Goal: Navigation & Orientation: Find specific page/section

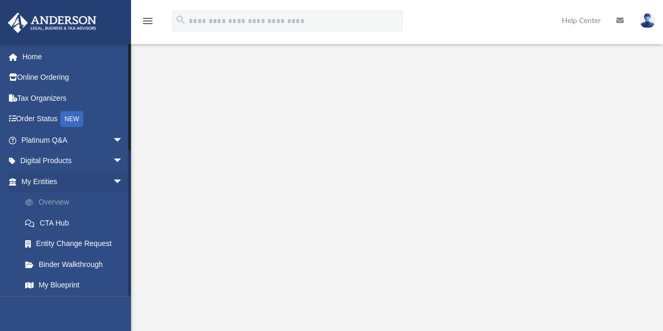
click at [51, 202] on link "Overview" at bounding box center [77, 202] width 124 height 21
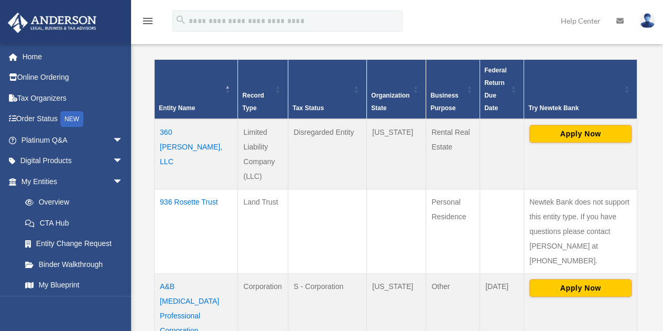
scroll to position [214, 0]
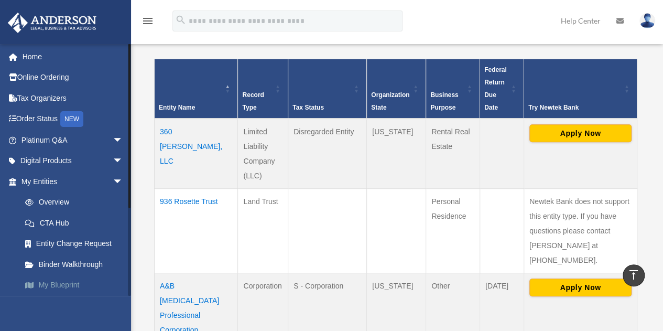
click at [67, 281] on link "My Blueprint" at bounding box center [77, 285] width 124 height 21
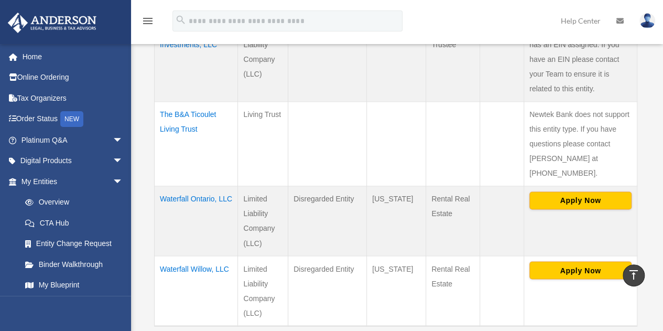
scroll to position [765, 0]
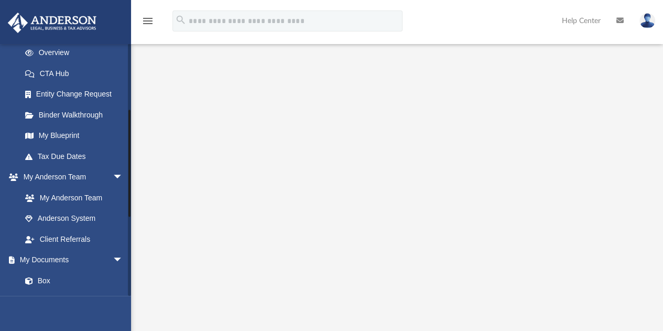
scroll to position [152, 0]
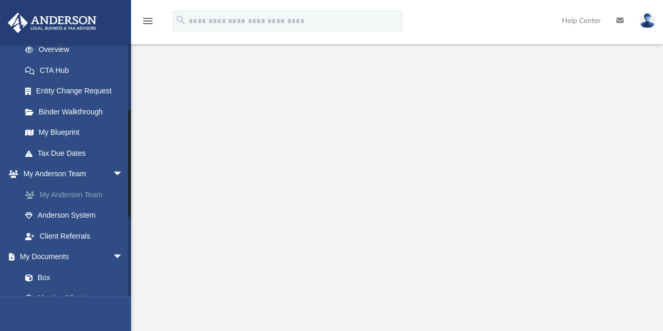
click at [79, 198] on link "My Anderson Team" at bounding box center [77, 194] width 124 height 21
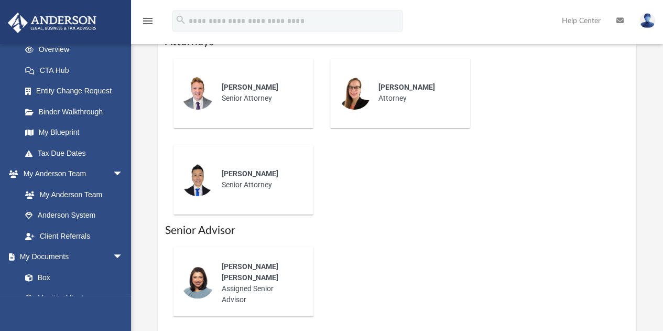
scroll to position [477, 0]
drag, startPoint x: 222, startPoint y: 173, endPoint x: 301, endPoint y: 168, distance: 79.8
click at [301, 168] on div "Kc Ushijima Senior Attorney" at bounding box center [260, 178] width 92 height 37
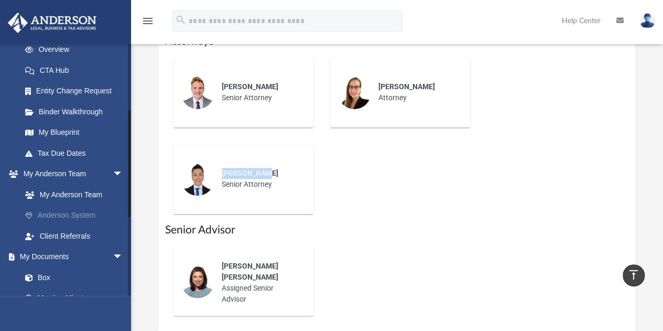
click at [72, 215] on link "Anderson System" at bounding box center [77, 215] width 124 height 21
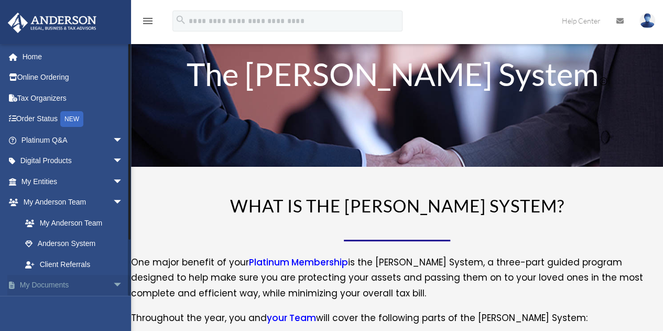
click at [45, 280] on link "My Documents arrow_drop_down" at bounding box center [72, 285] width 131 height 21
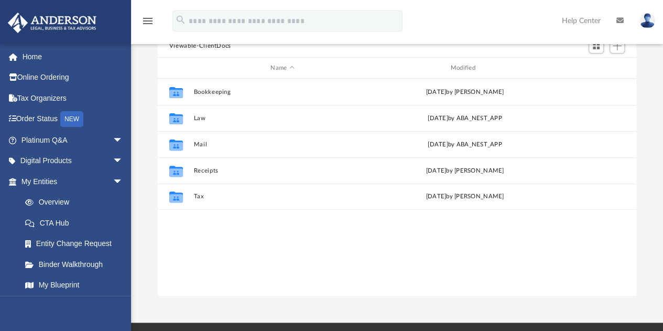
scroll to position [230, 470]
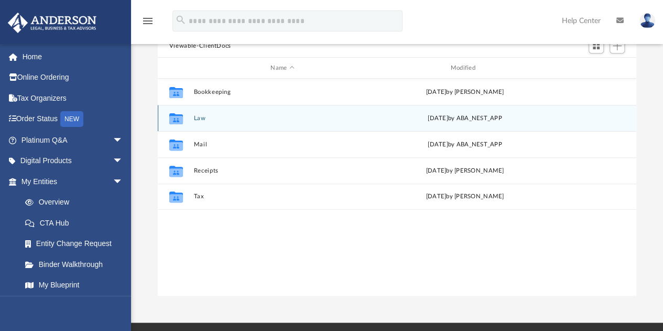
click at [201, 119] on button "Law" at bounding box center [282, 118] width 178 height 7
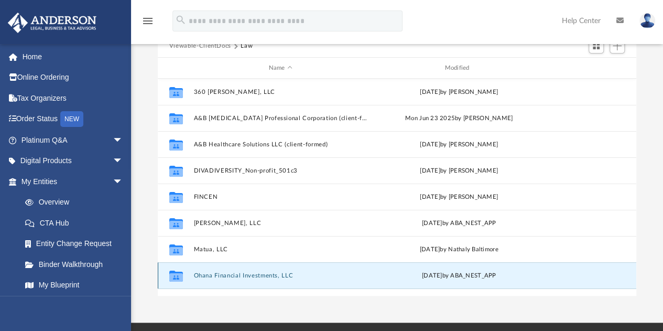
click at [260, 275] on button "Ohana Financial Investments, LLC" at bounding box center [280, 275] width 174 height 7
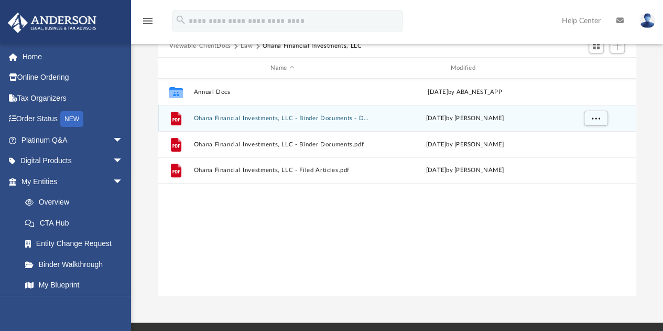
click at [288, 117] on button "Ohana Financial Investments, LLC - Binder Documents - DocuSigned.pdf" at bounding box center [282, 118] width 178 height 7
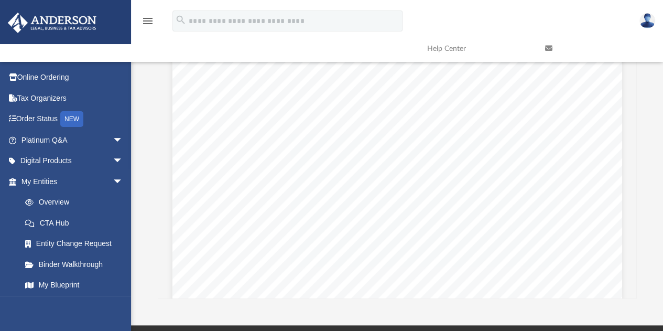
scroll to position [0, 0]
click at [69, 242] on link "Entity Change Request" at bounding box center [77, 243] width 124 height 21
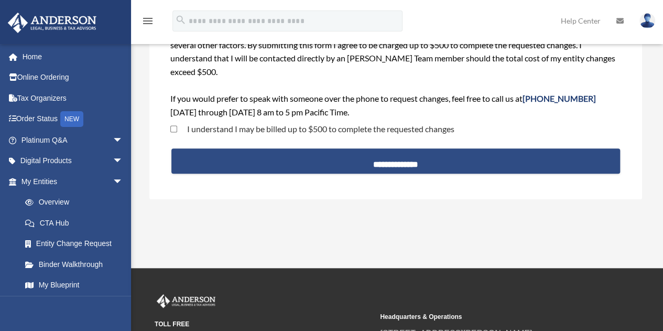
scroll to position [111, 0]
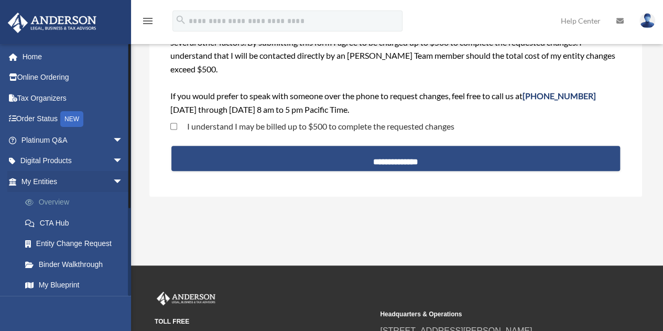
click at [56, 199] on link "Overview" at bounding box center [77, 202] width 124 height 21
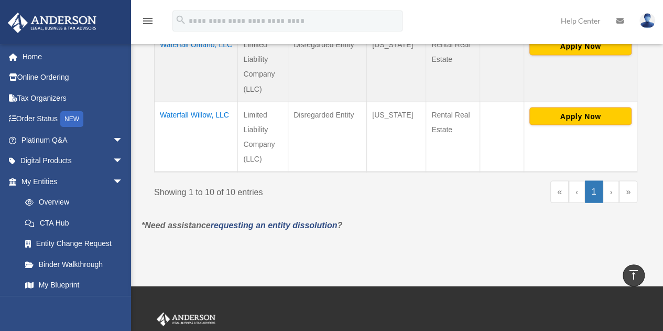
scroll to position [917, 0]
